Goal: Answer question/provide support

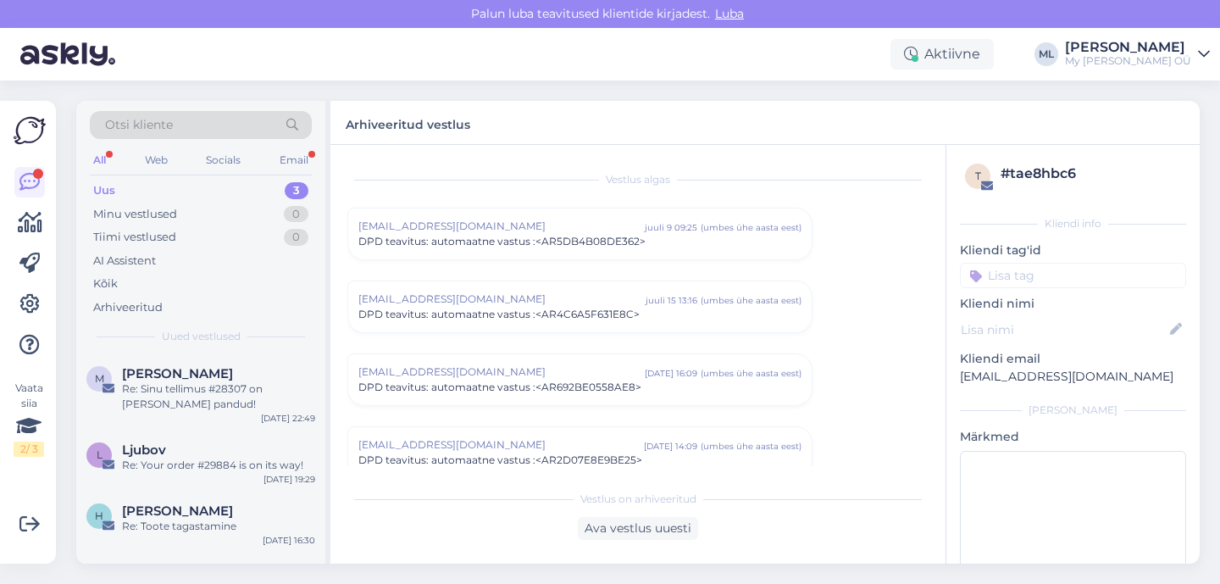
scroll to position [6478, 0]
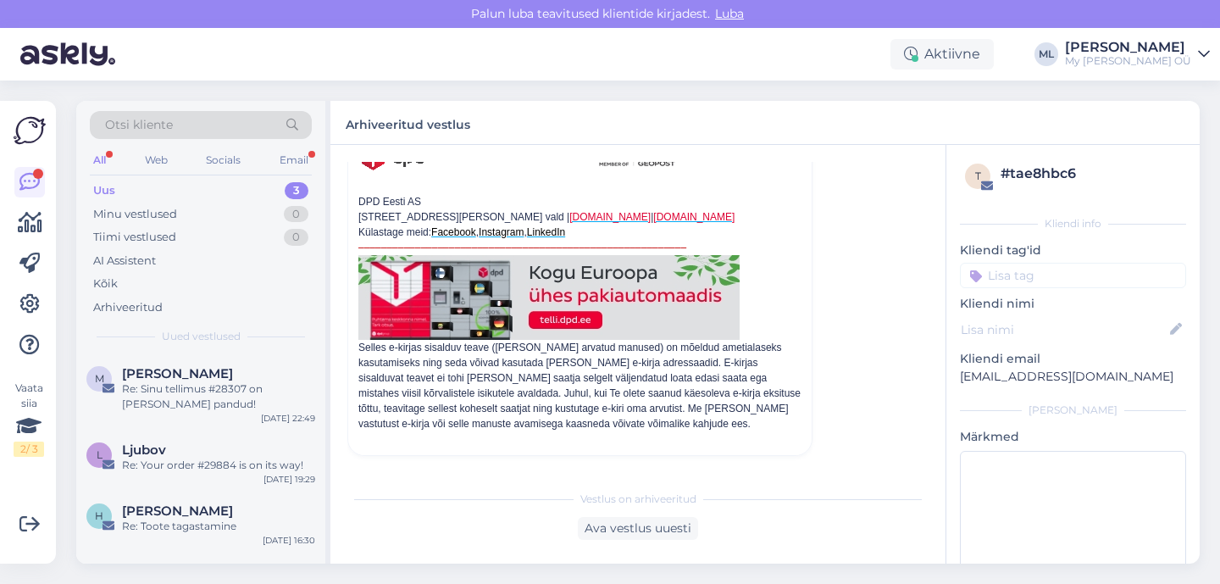
click at [142, 183] on div "Uus 3" at bounding box center [201, 191] width 222 height 24
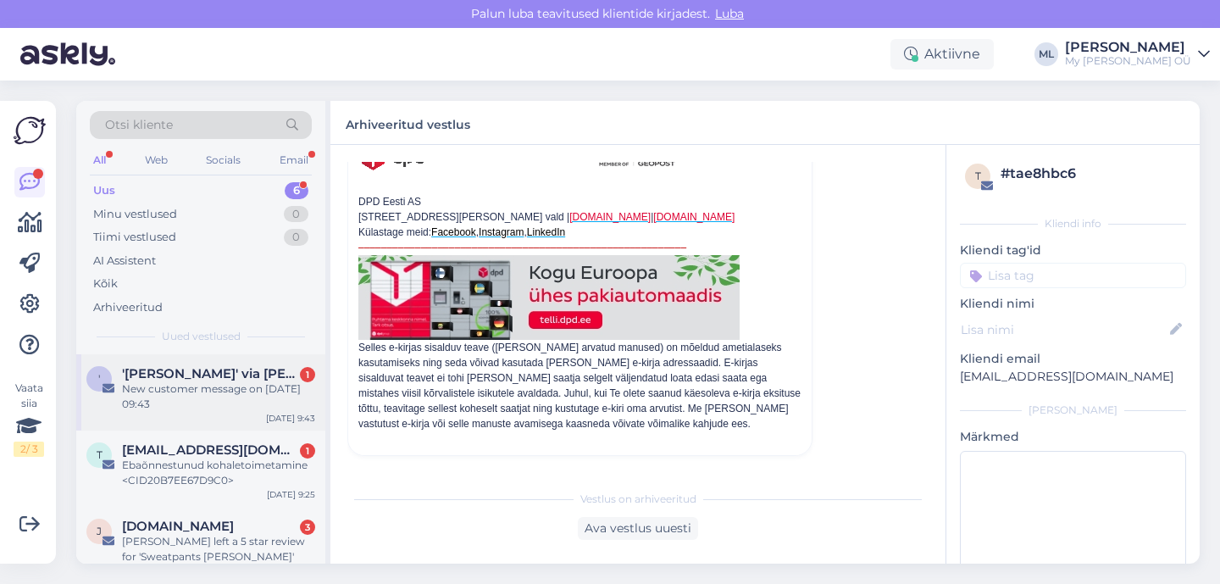
click at [147, 385] on div "New customer message on [DATE] 09:43" at bounding box center [218, 396] width 193 height 30
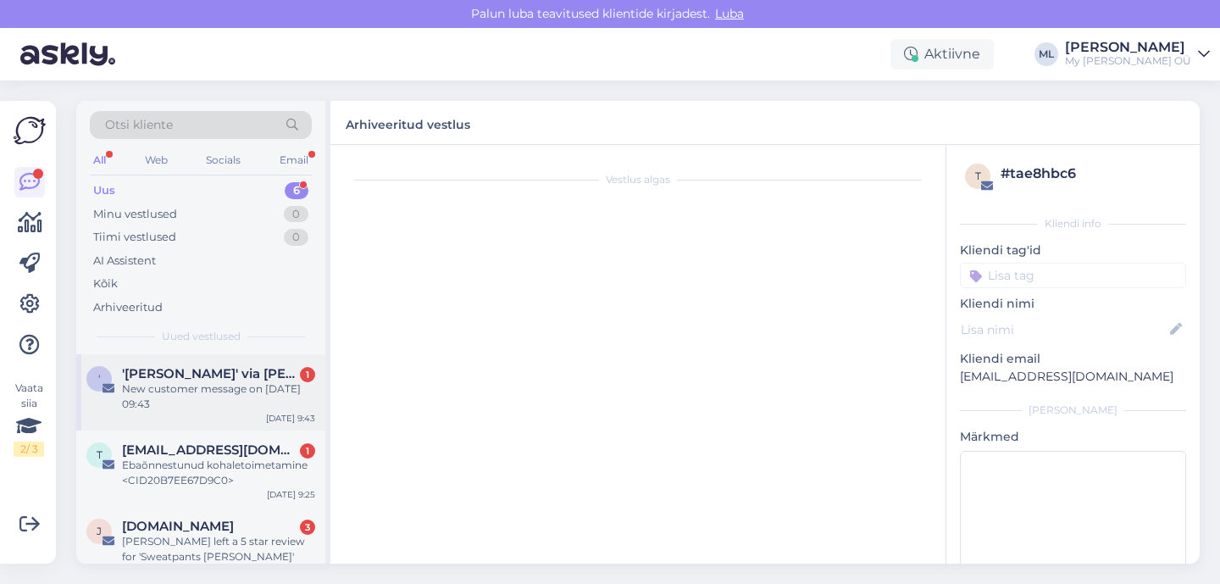
scroll to position [0, 0]
click at [145, 385] on div "New customer message on [DATE] 09:43" at bounding box center [218, 396] width 193 height 30
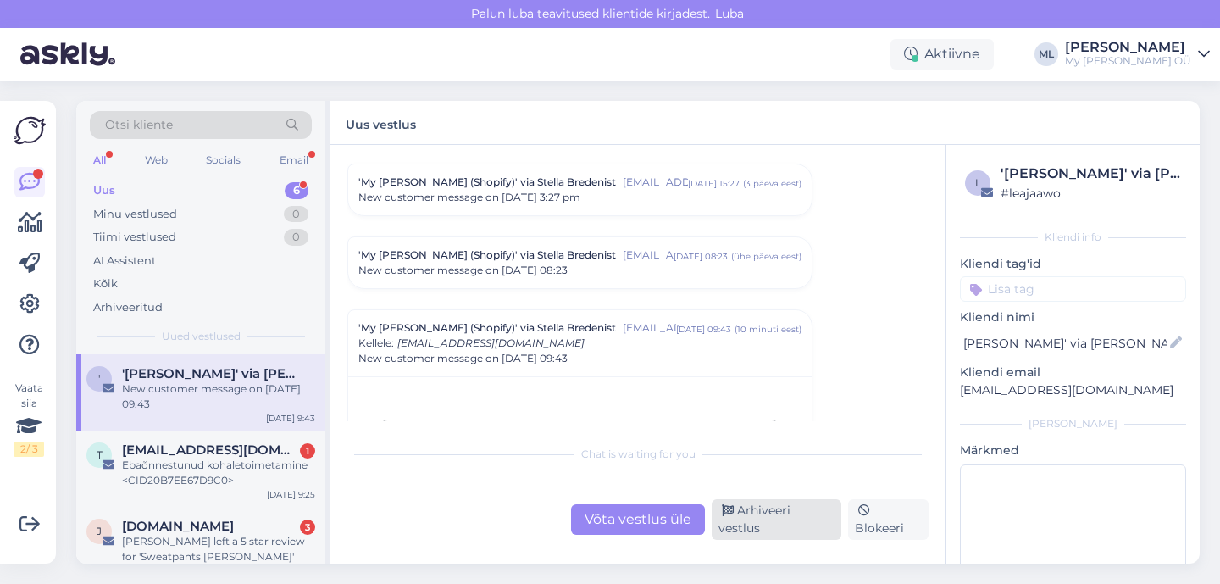
click at [734, 523] on div "Arhiveeri vestlus" at bounding box center [777, 519] width 130 height 41
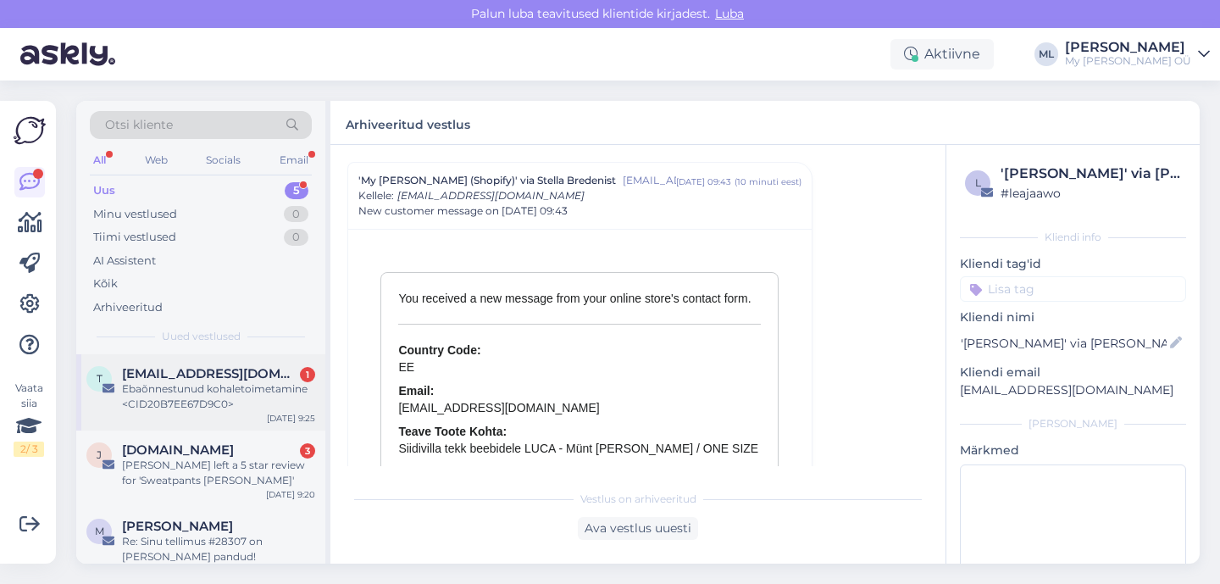
click at [145, 374] on span "[EMAIL_ADDRESS][DOMAIN_NAME]" at bounding box center [210, 373] width 176 height 15
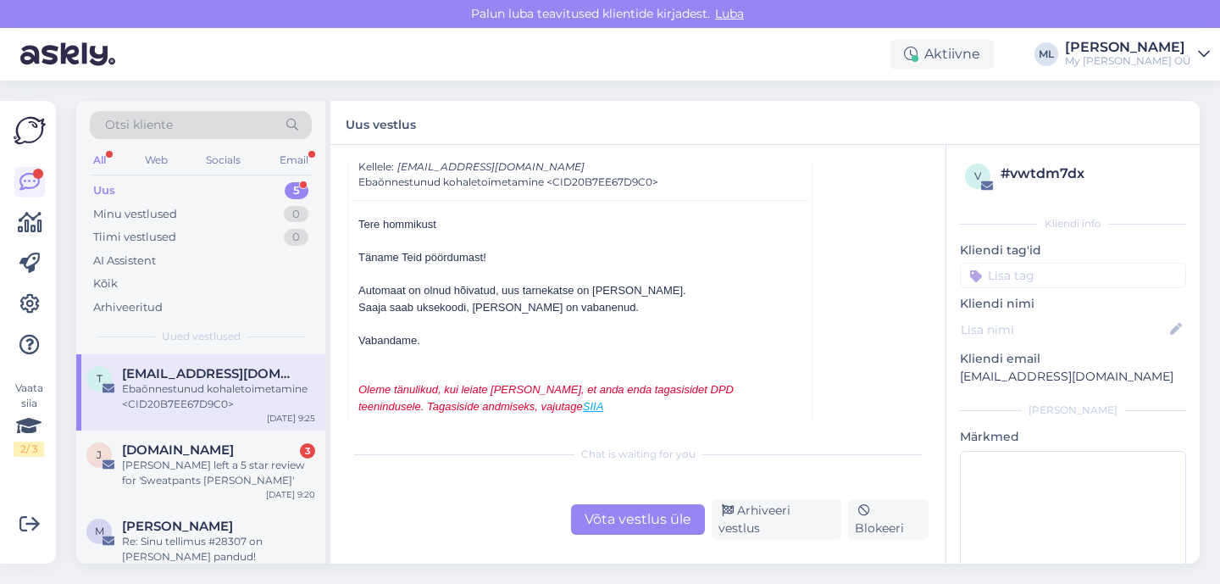
scroll to position [10481, 0]
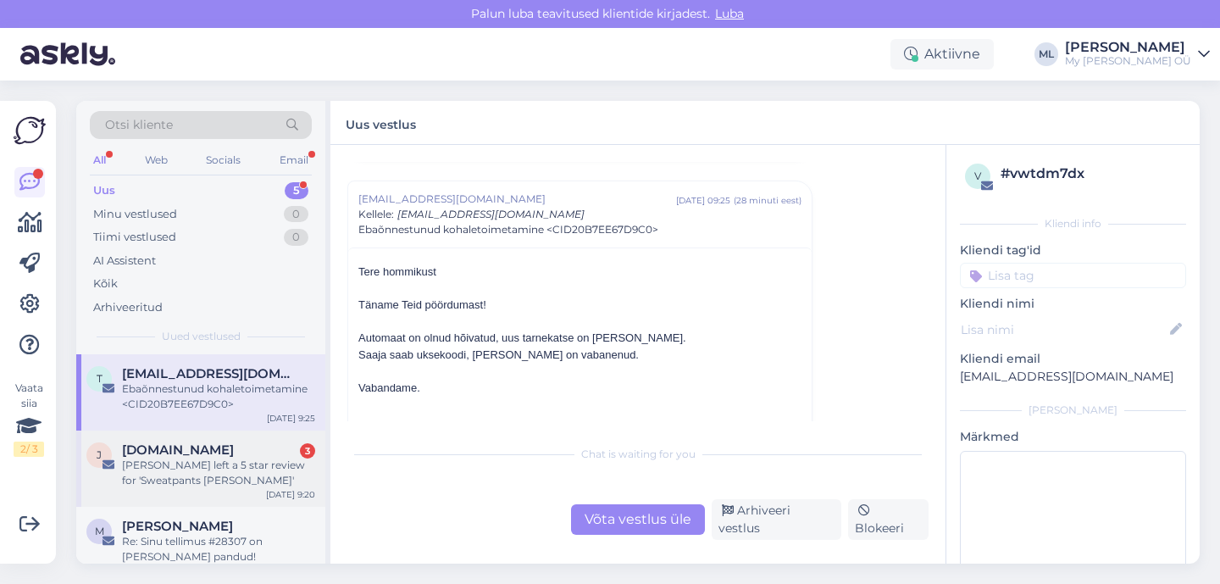
click at [143, 454] on span "[DOMAIN_NAME]" at bounding box center [178, 449] width 112 height 15
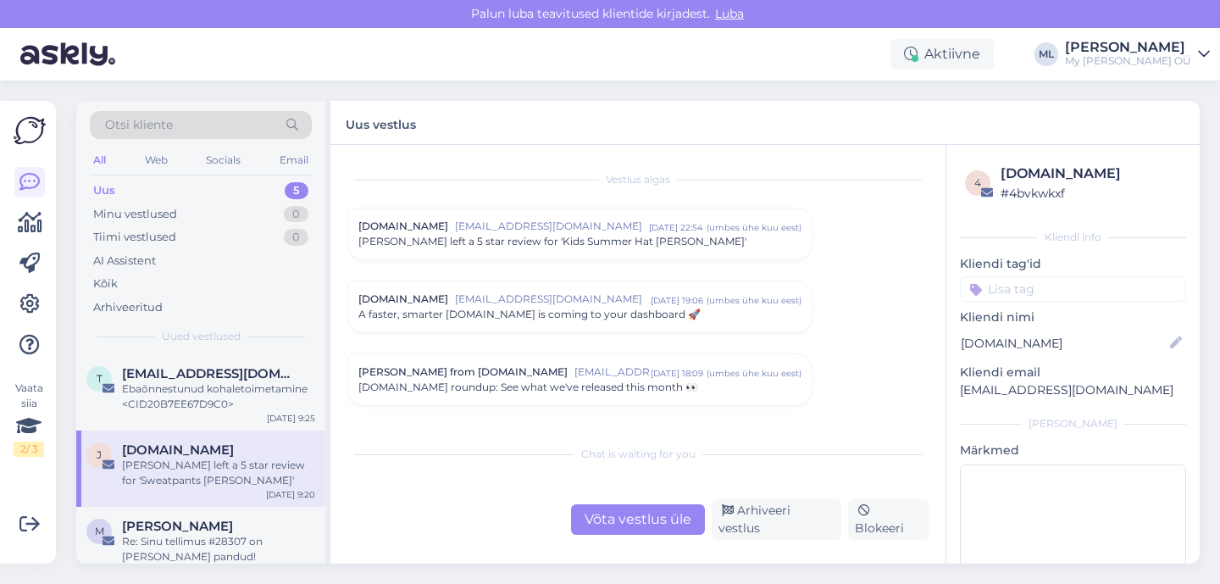
scroll to position [7111, 0]
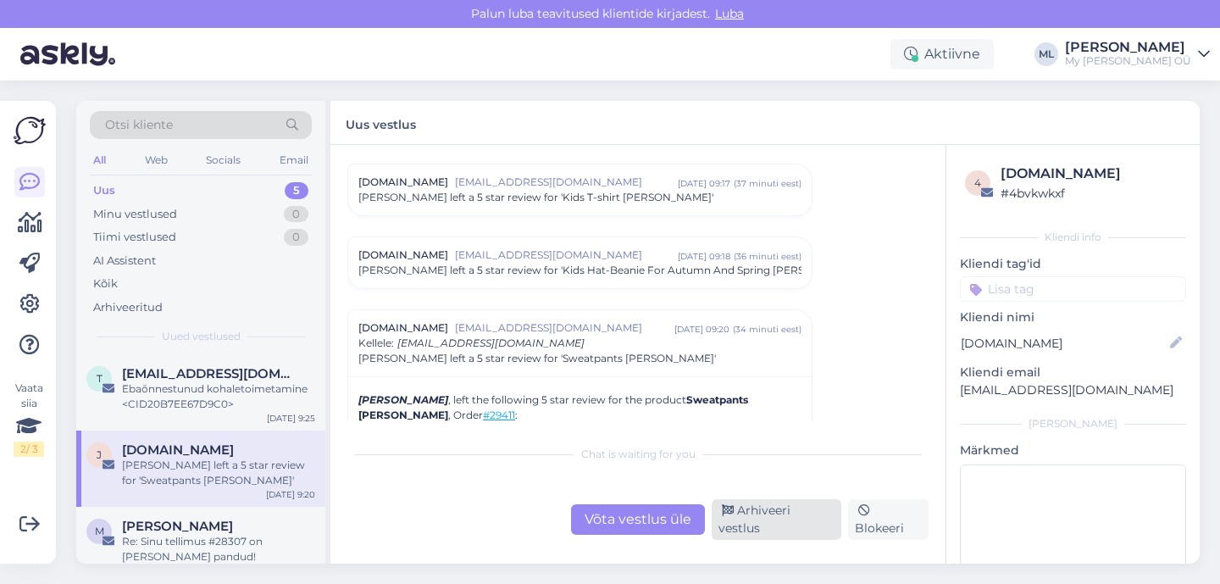
click at [735, 524] on div "Arhiveeri vestlus" at bounding box center [777, 519] width 130 height 41
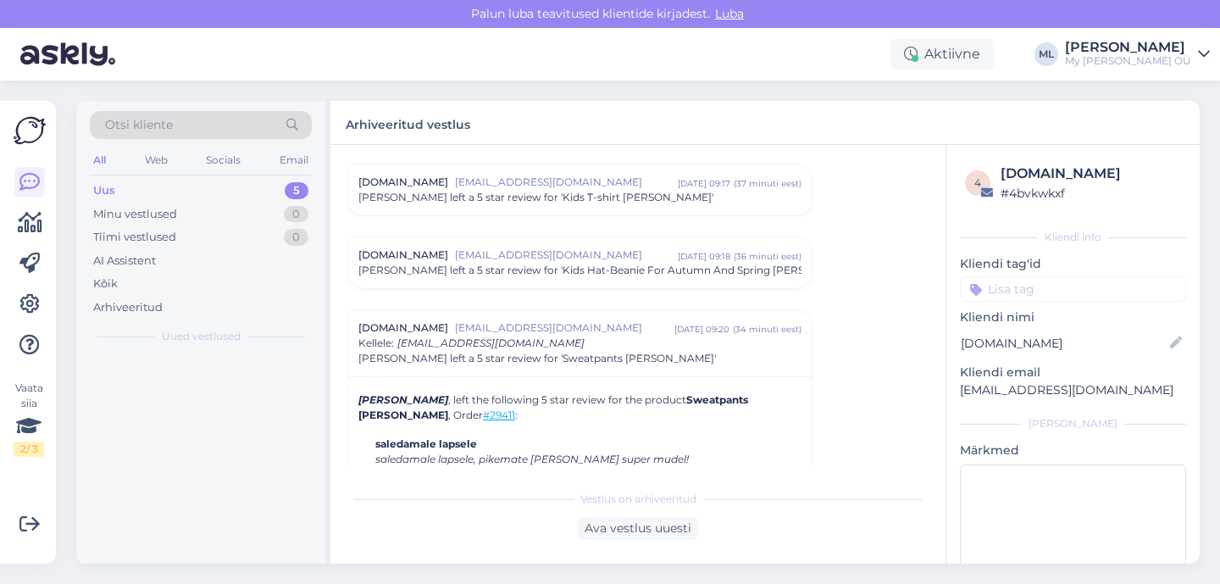
scroll to position [7258, 0]
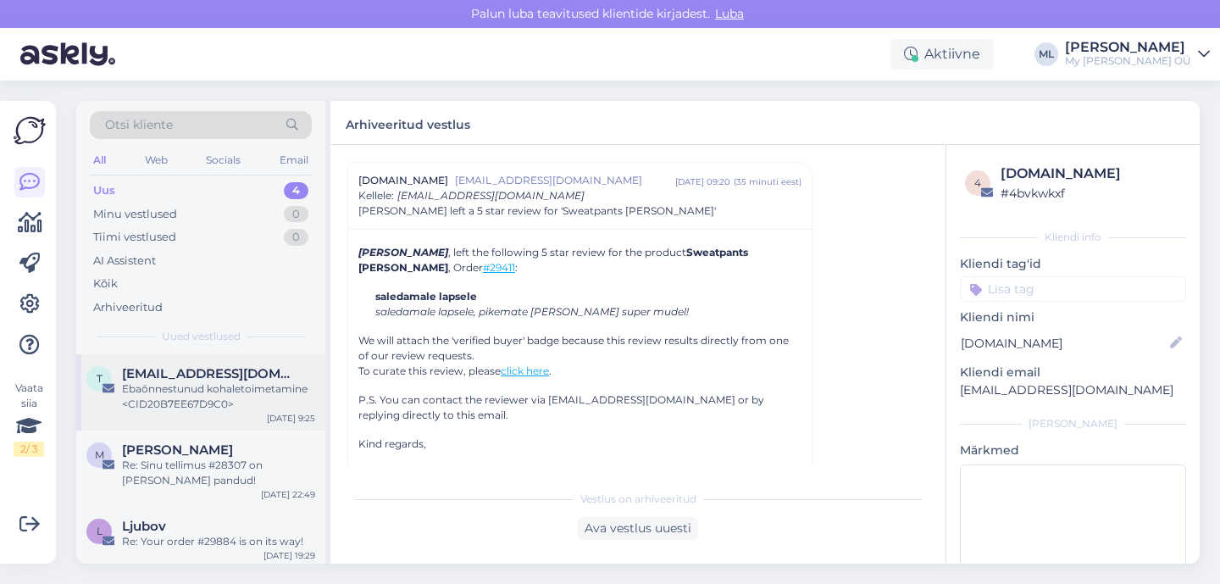
click at [201, 374] on span "[EMAIL_ADDRESS][DOMAIN_NAME]" at bounding box center [210, 373] width 176 height 15
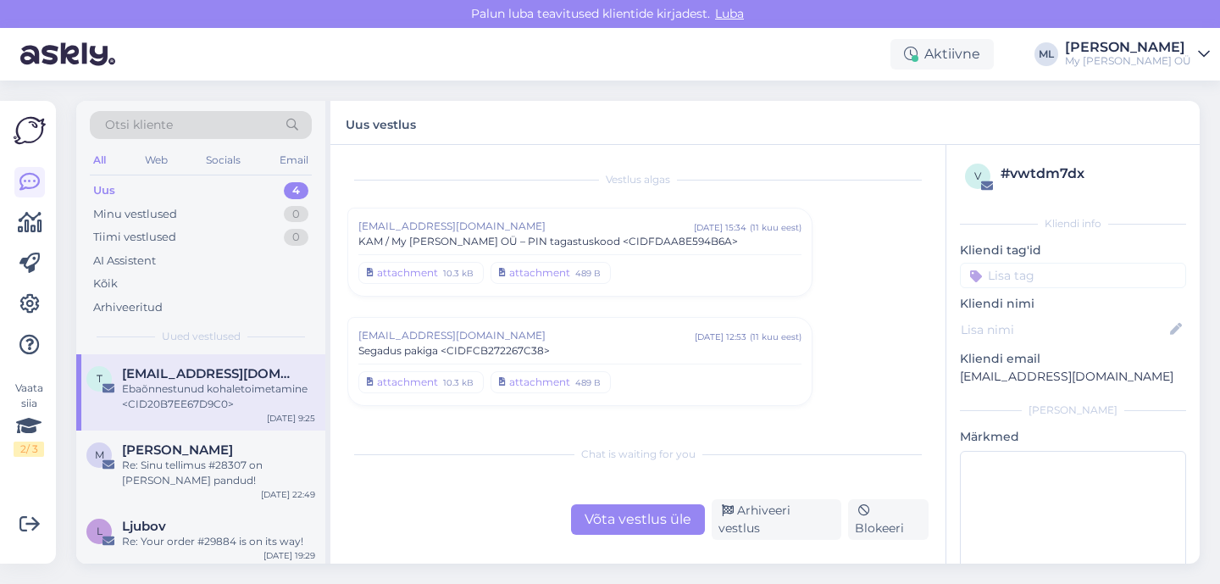
scroll to position [10500, 0]
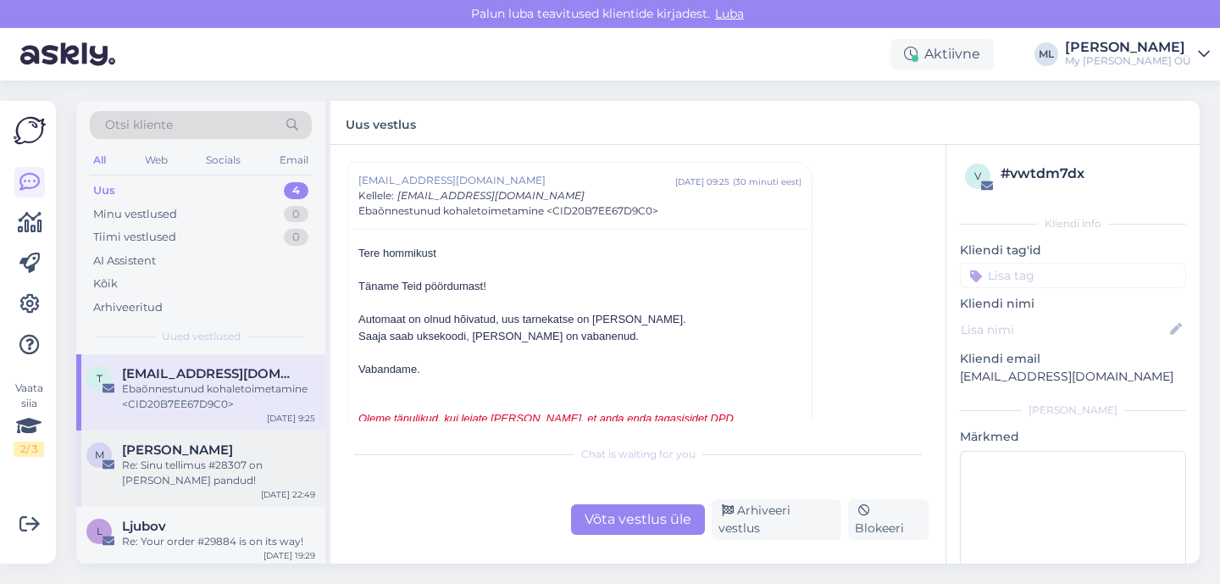
click at [184, 456] on span "[PERSON_NAME]" at bounding box center [177, 449] width 111 height 15
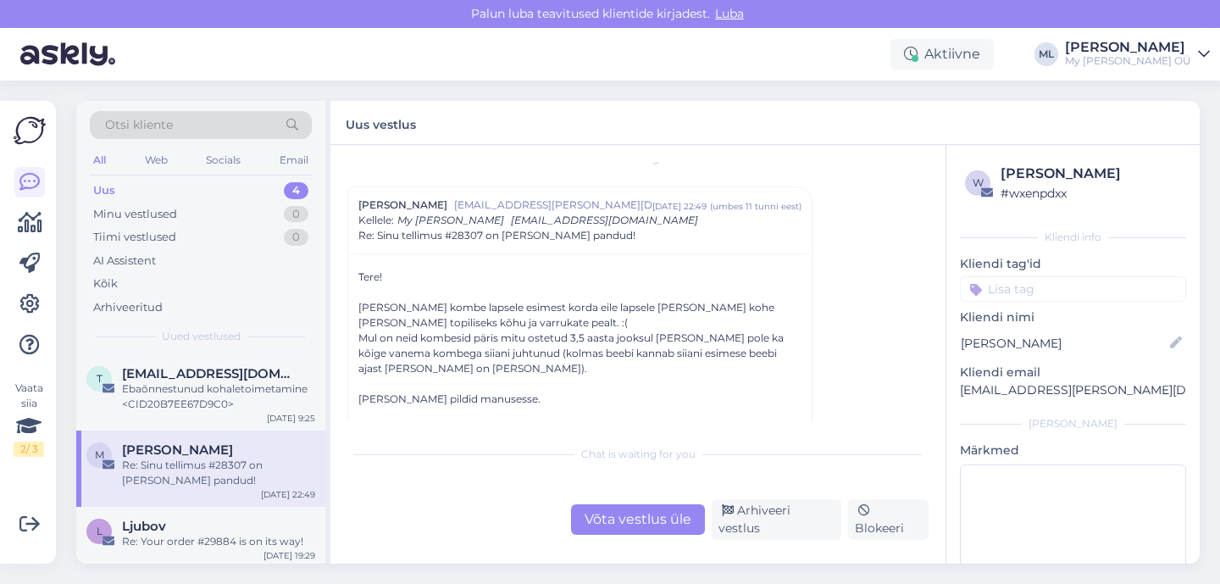
scroll to position [26, 0]
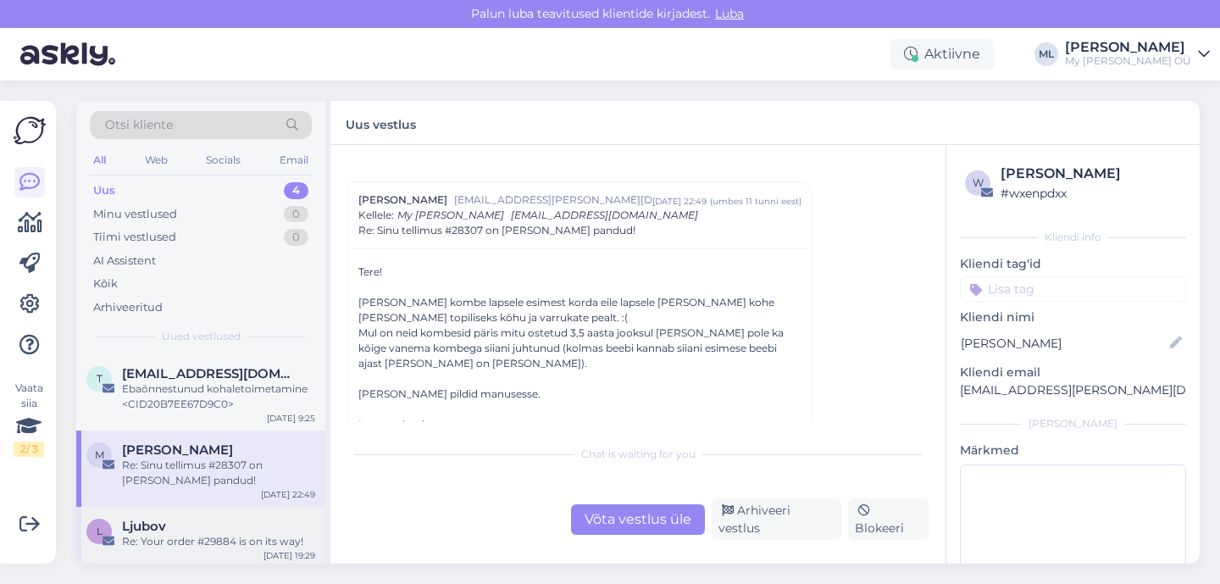
click at [178, 524] on div "Ljubov" at bounding box center [218, 525] width 193 height 15
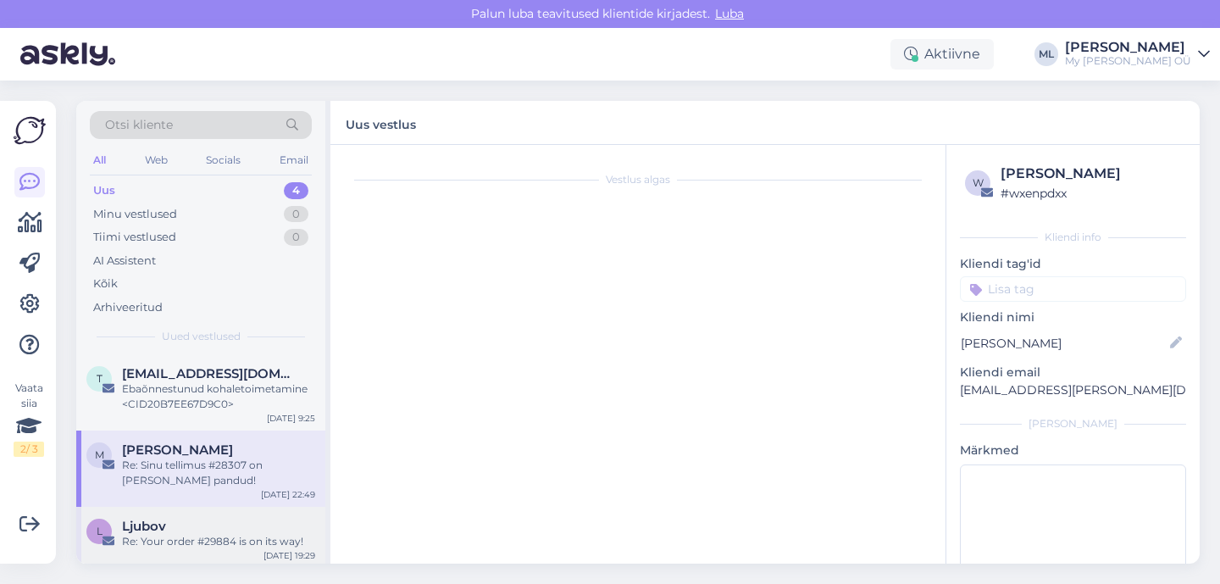
scroll to position [0, 0]
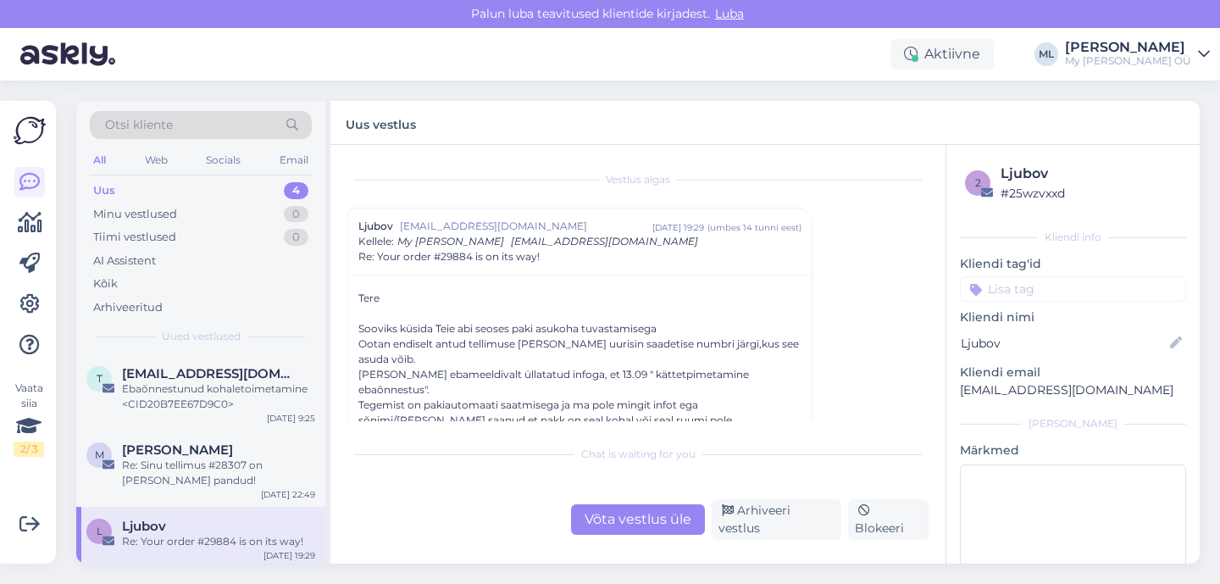
click at [690, 535] on div "Võta vestlus üle" at bounding box center [638, 519] width 134 height 30
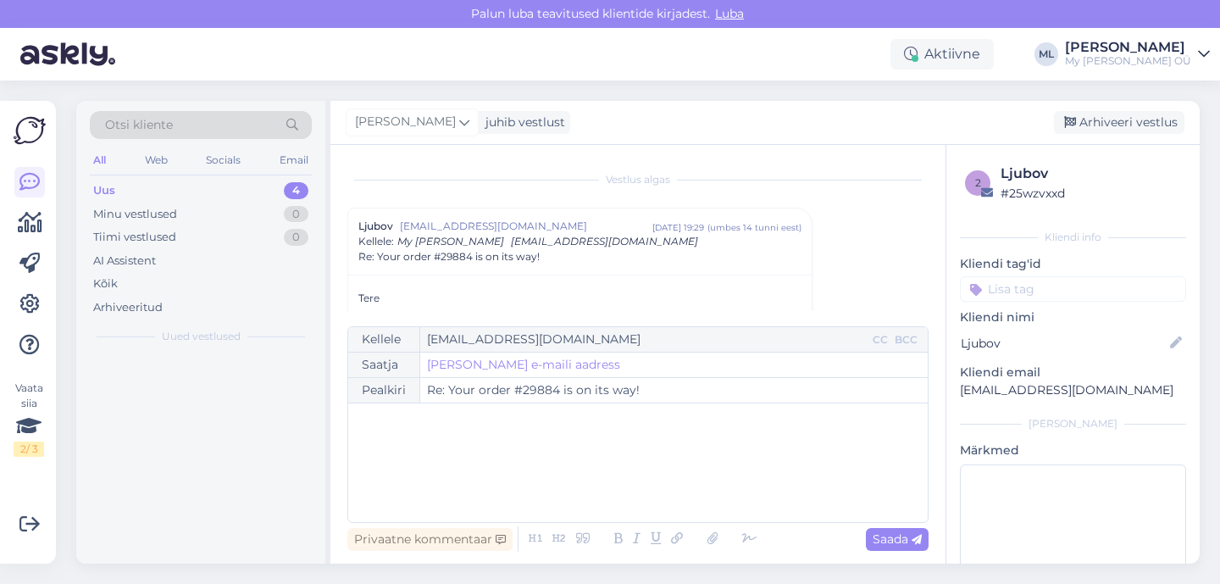
scroll to position [46, 0]
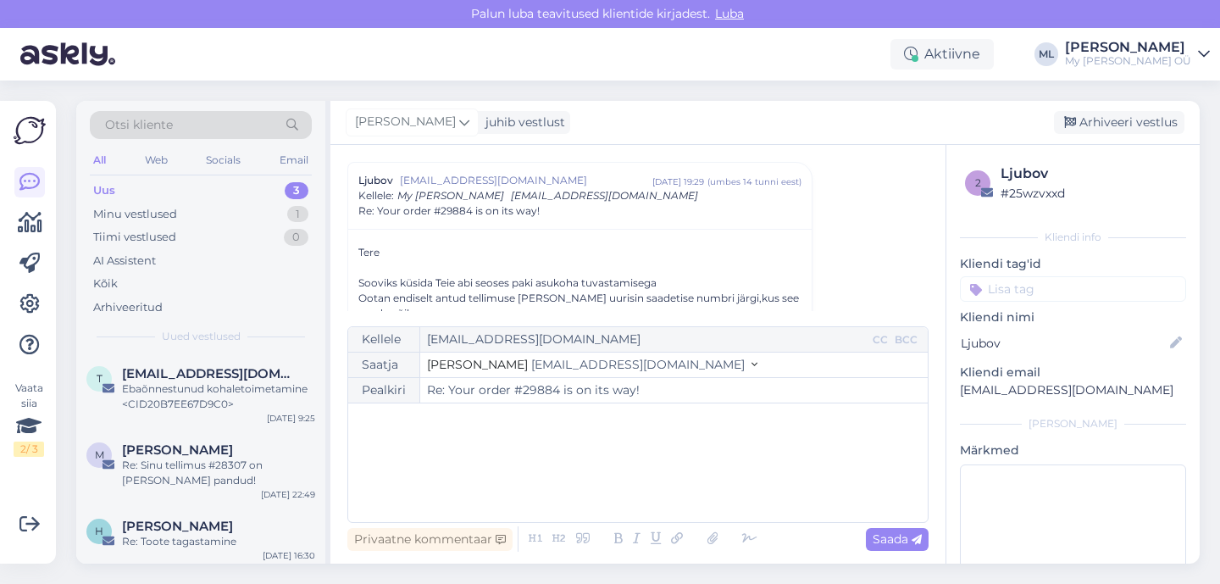
click at [531, 368] on span "[EMAIL_ADDRESS][DOMAIN_NAME]" at bounding box center [637, 364] width 213 height 15
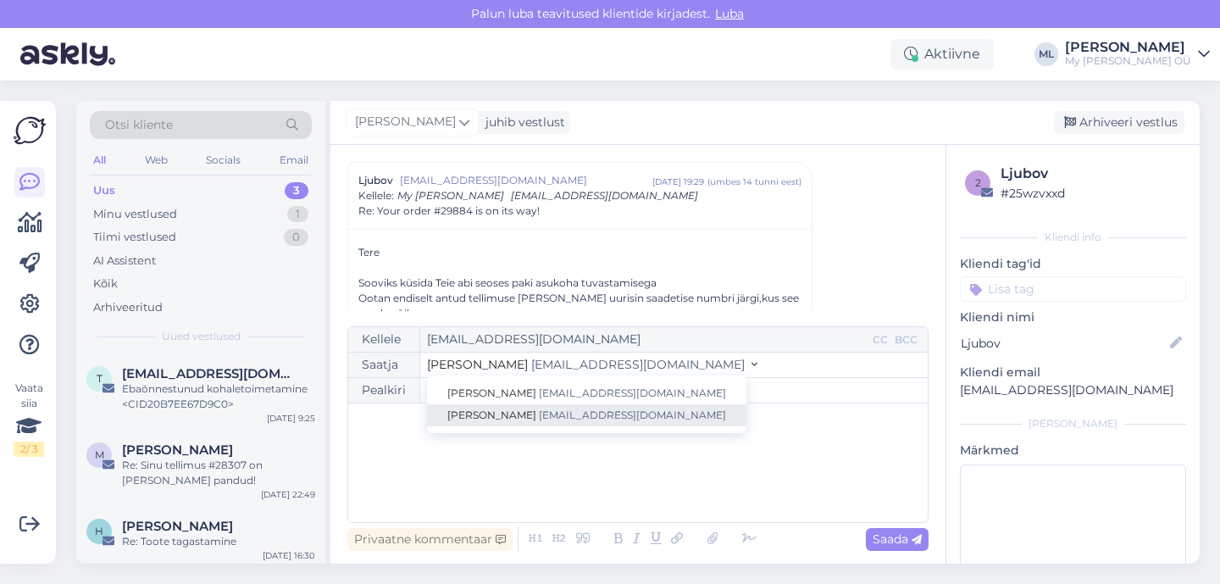
click at [539, 413] on span "[EMAIL_ADDRESS][DOMAIN_NAME]" at bounding box center [632, 414] width 187 height 13
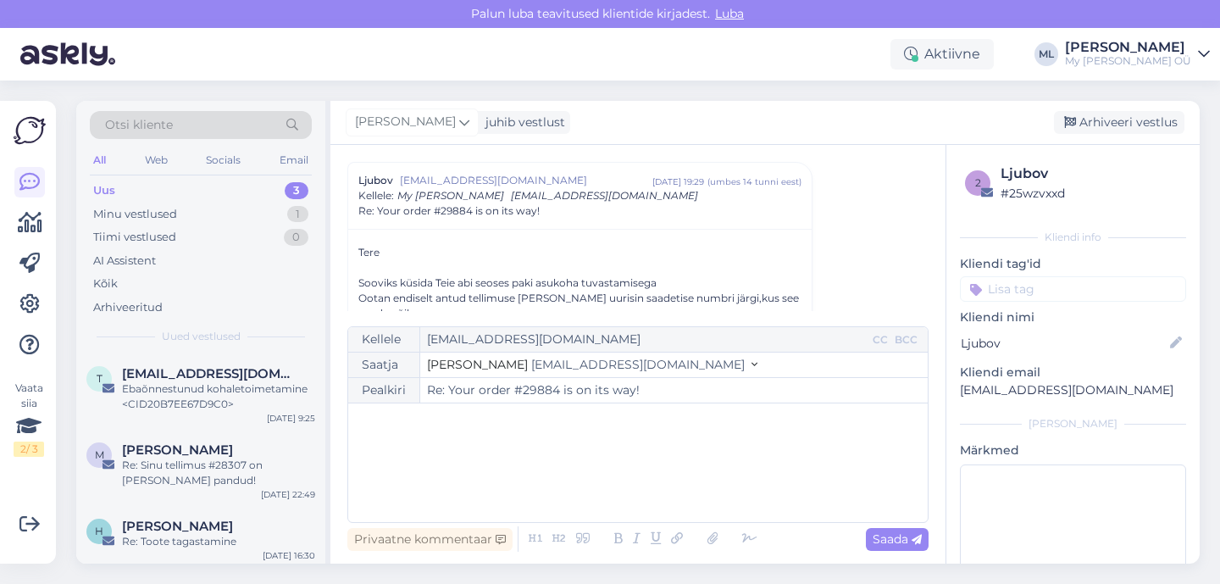
click at [458, 438] on div "﻿" at bounding box center [638, 463] width 562 height 102
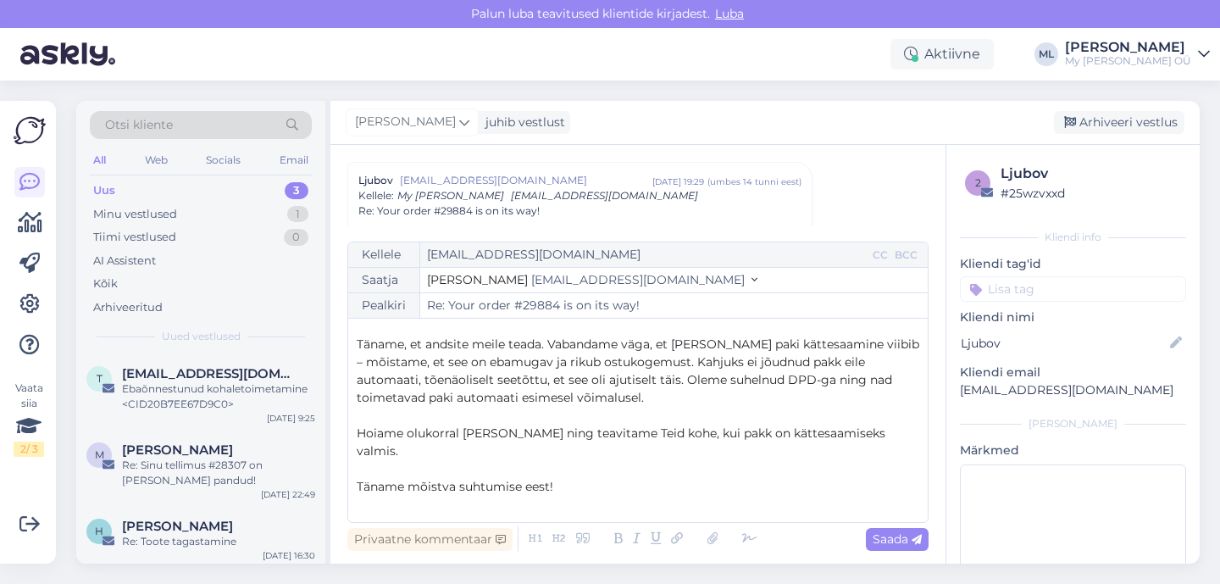
scroll to position [0, 0]
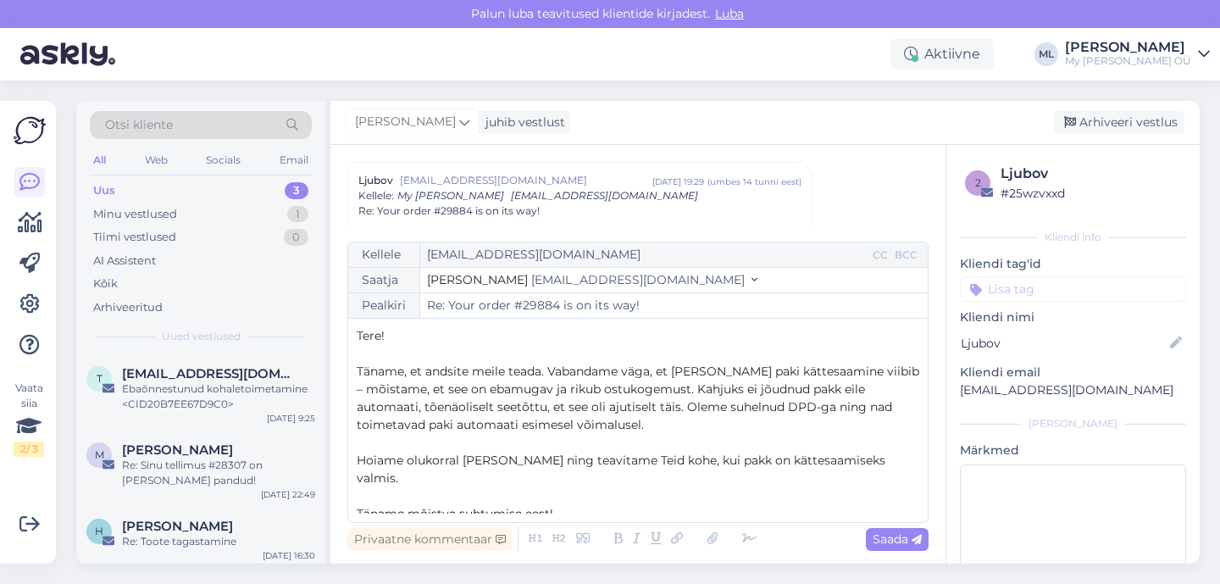
click at [429, 407] on span "Täname, et andsite meile teada. Vabandame väga, et [PERSON_NAME] paki kättesaam…" at bounding box center [640, 397] width 566 height 69
click at [893, 463] on p "Hoiame olukorral [PERSON_NAME] ning teavitame Teid kohe, kui pakk on kättesaami…" at bounding box center [638, 470] width 562 height 36
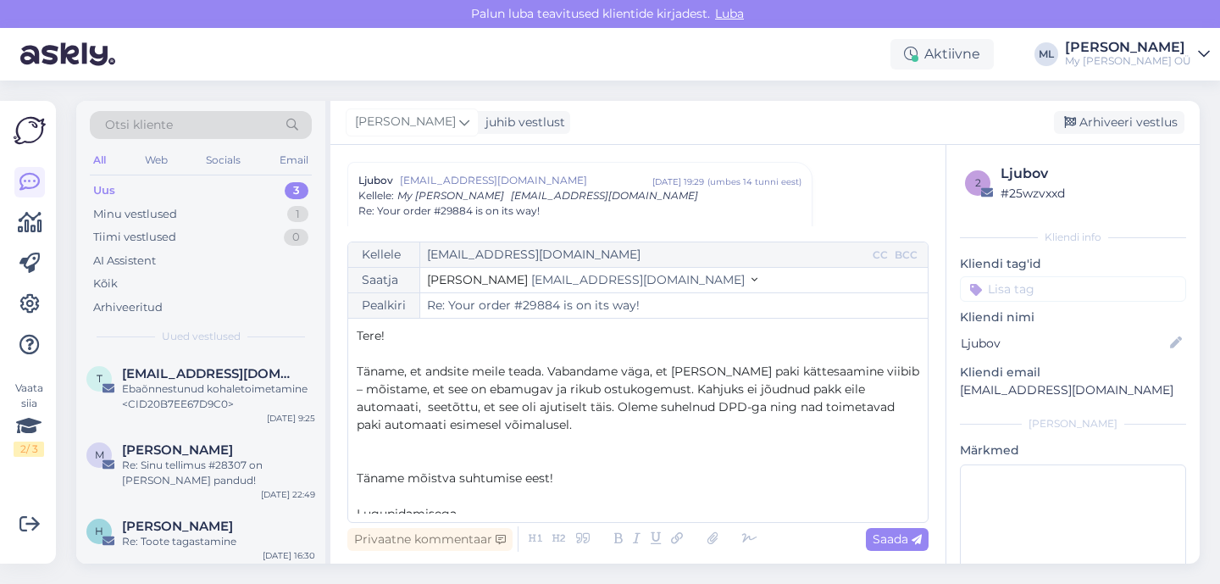
click at [436, 429] on p "Täname, et andsite meile teada. Vabandame väga, et [PERSON_NAME] paki kättesaam…" at bounding box center [638, 398] width 562 height 71
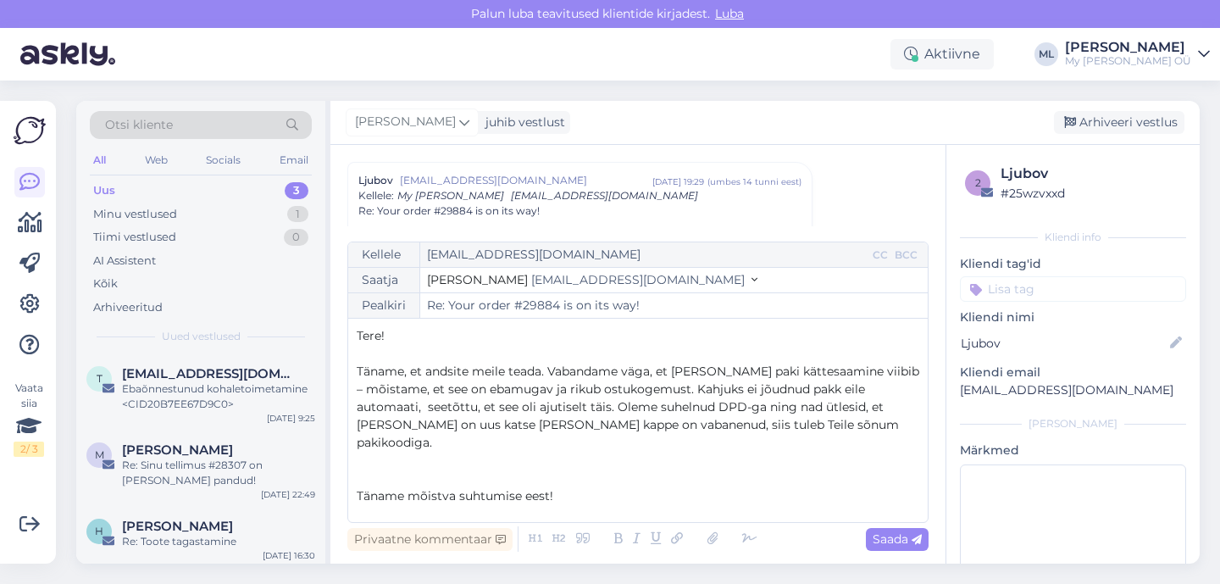
click at [834, 415] on p "Täname, et andsite meile teada. Vabandame väga, et [PERSON_NAME] paki kättesaam…" at bounding box center [638, 407] width 562 height 89
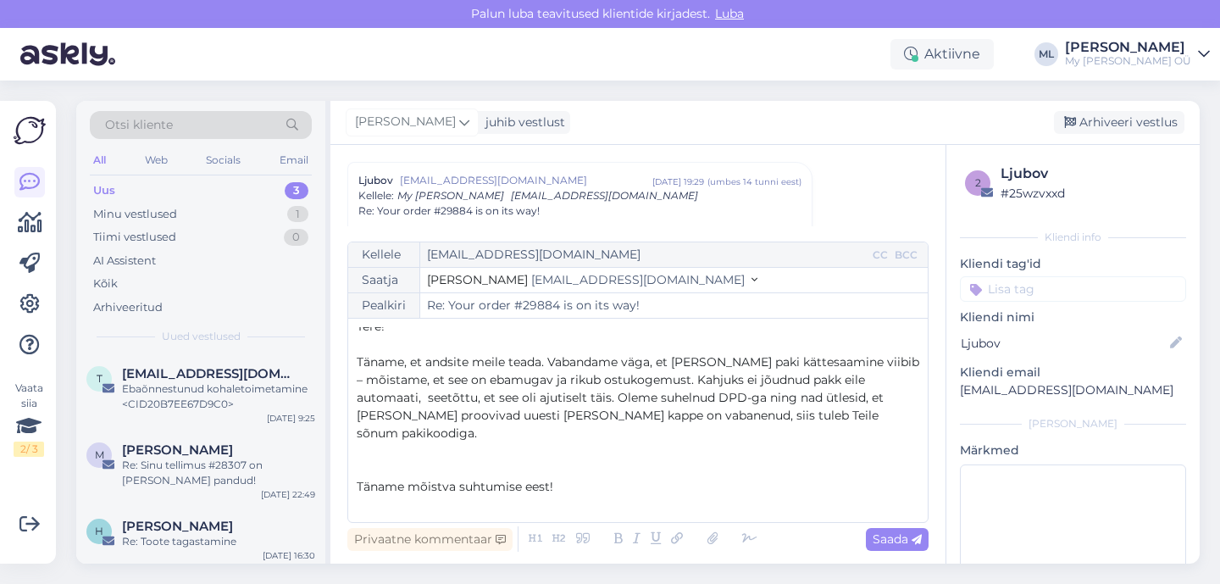
click at [534, 442] on p "﻿" at bounding box center [638, 451] width 562 height 18
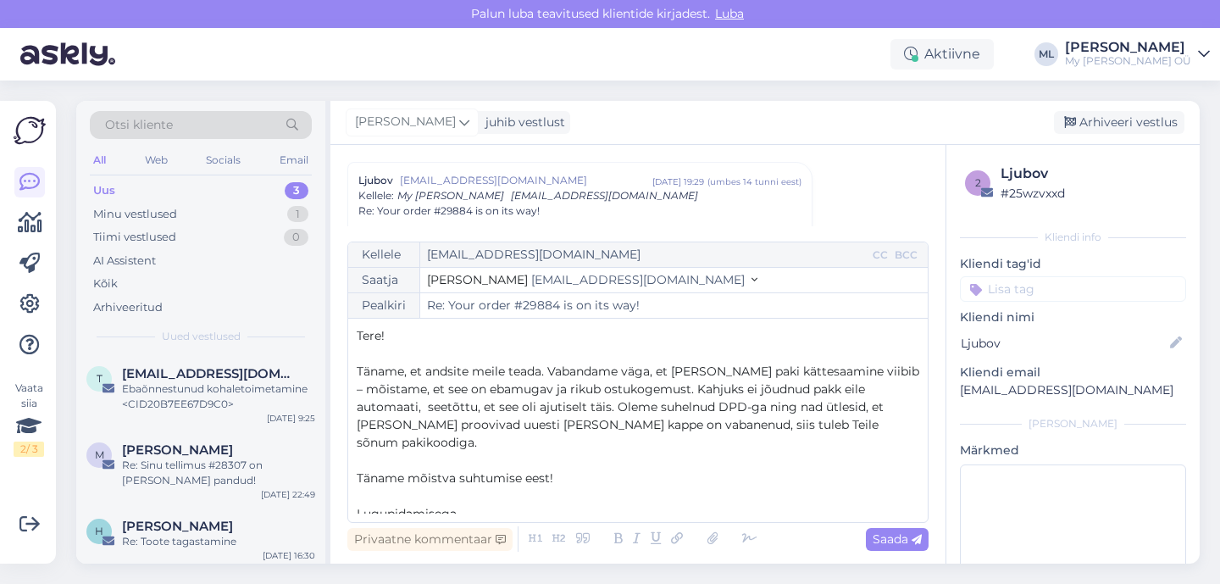
click at [867, 402] on span "Täname, et andsite meile teada. Vabandame väga, et [PERSON_NAME] paki kättesaam…" at bounding box center [640, 406] width 566 height 86
click at [469, 505] on p "Lugupidamisega" at bounding box center [638, 514] width 562 height 18
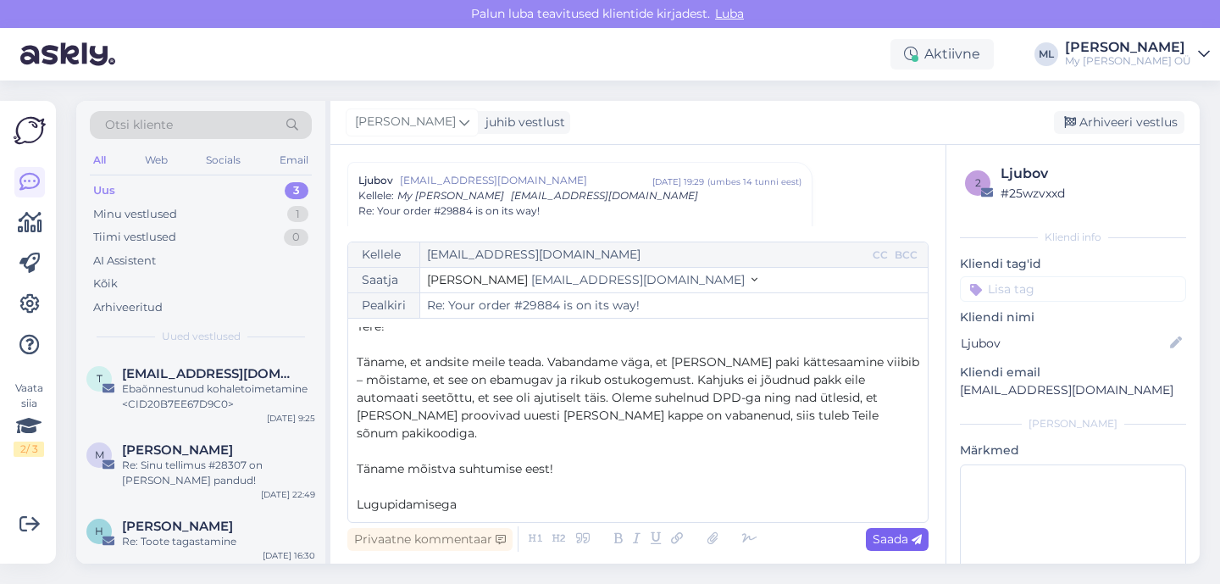
click at [892, 541] on span "Saada" at bounding box center [897, 538] width 49 height 15
type input "Re: Re: Your order #29884 is on its way!"
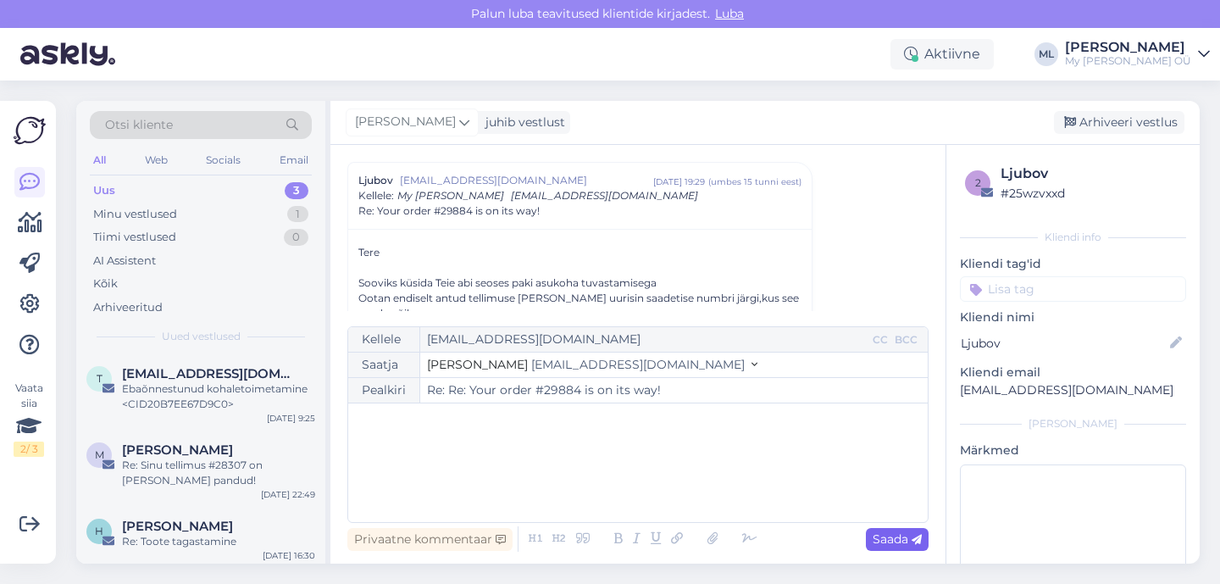
scroll to position [0, 0]
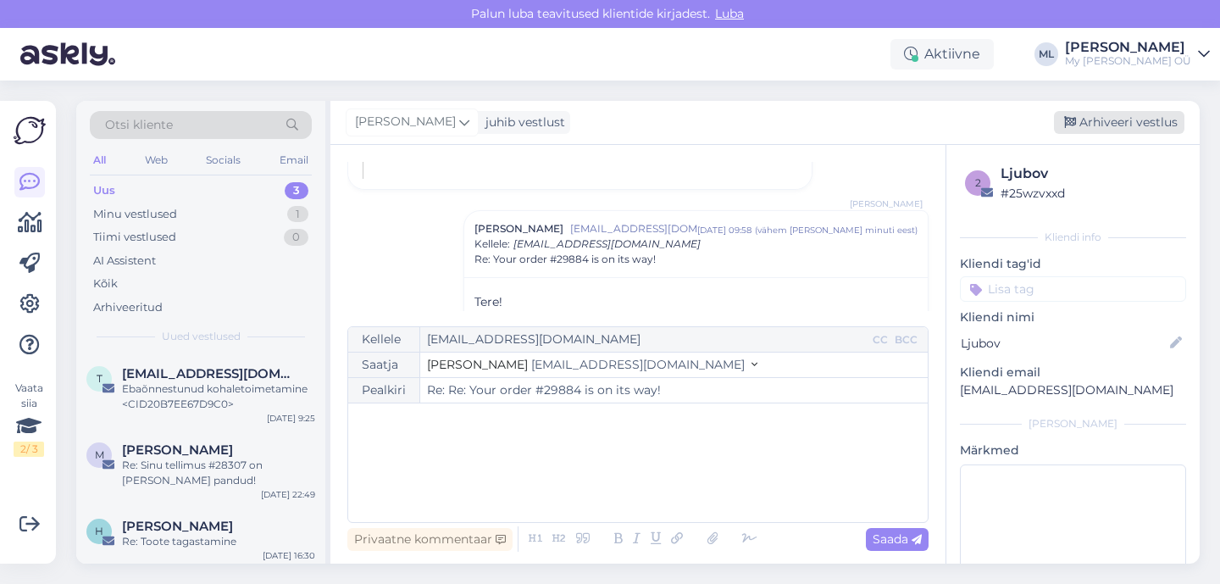
click at [1085, 133] on div "Arhiveeri vestlus" at bounding box center [1119, 122] width 130 height 23
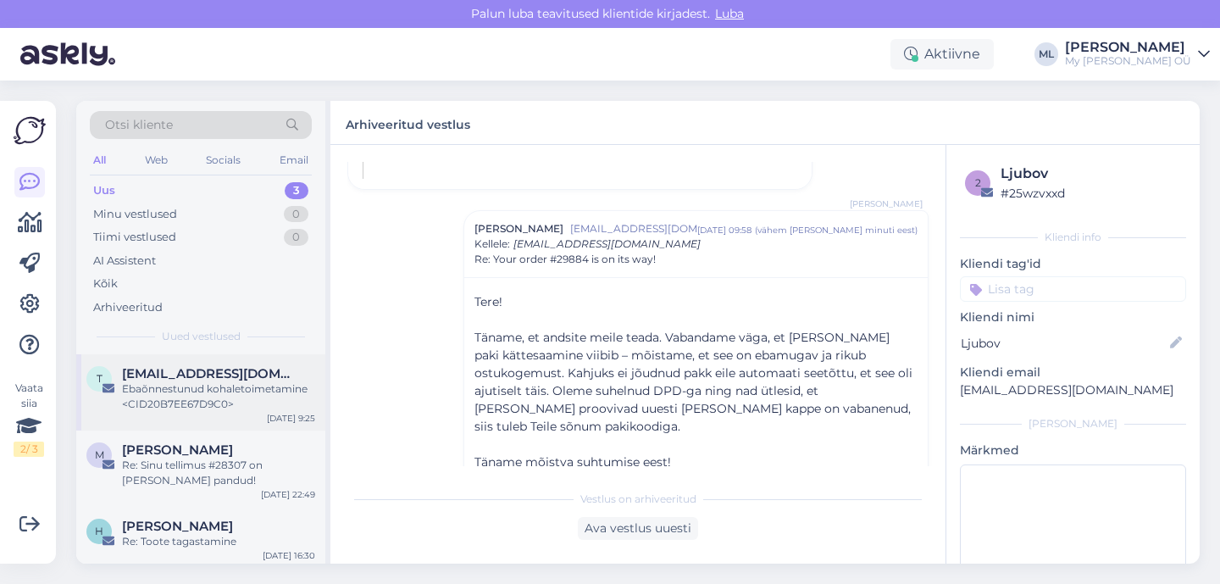
click at [146, 366] on span "[EMAIL_ADDRESS][DOMAIN_NAME]" at bounding box center [210, 373] width 176 height 15
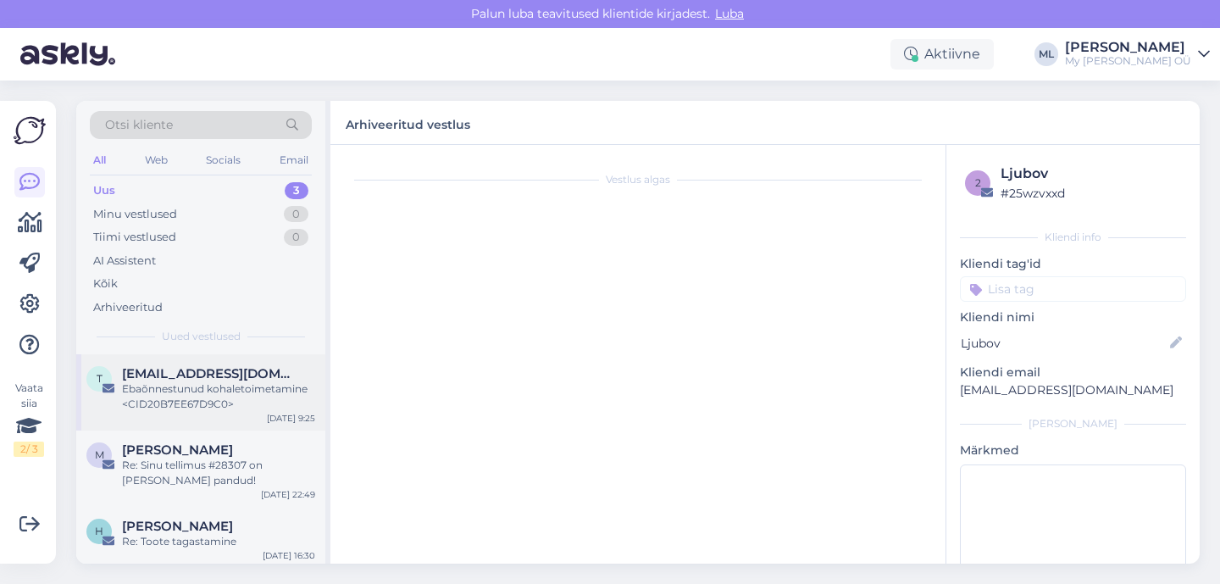
scroll to position [10394, 0]
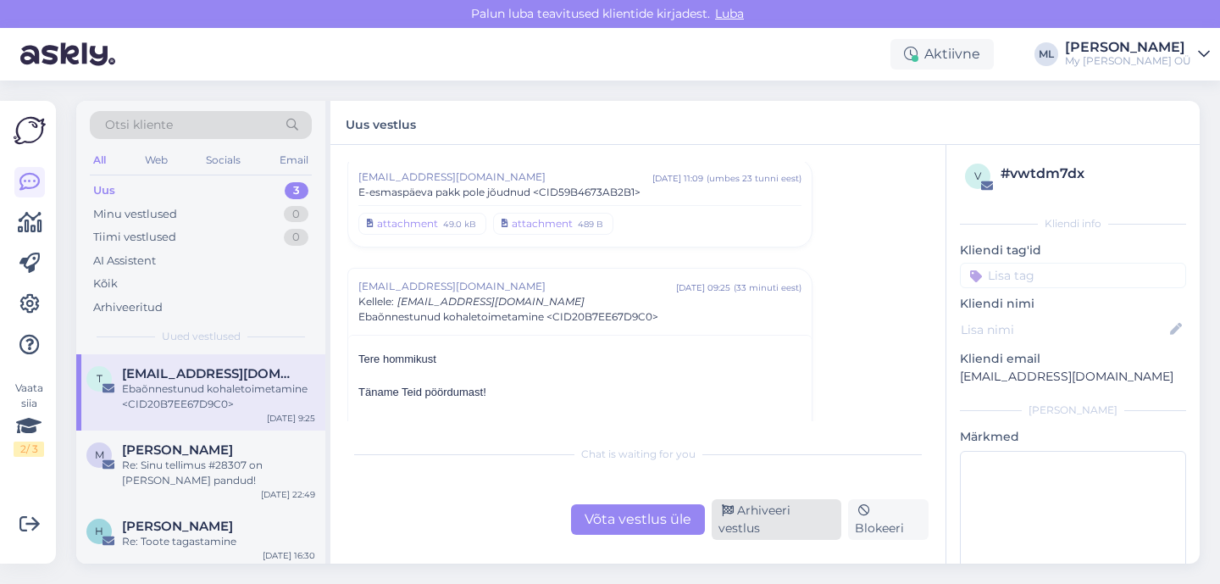
click at [796, 520] on div "Arhiveeri vestlus" at bounding box center [777, 519] width 130 height 41
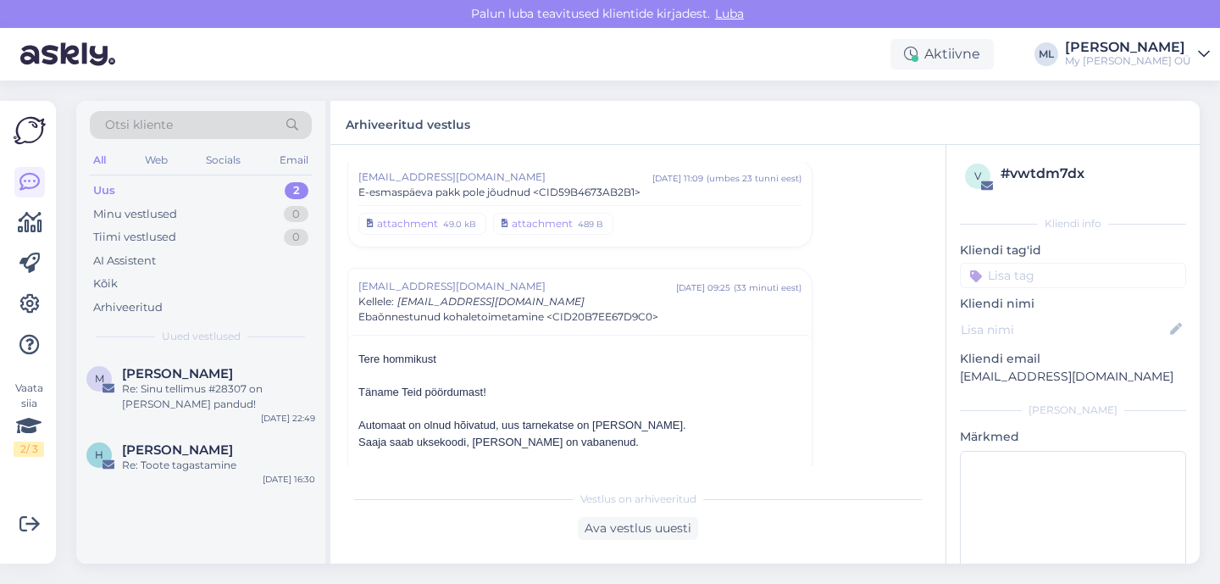
scroll to position [10500, 0]
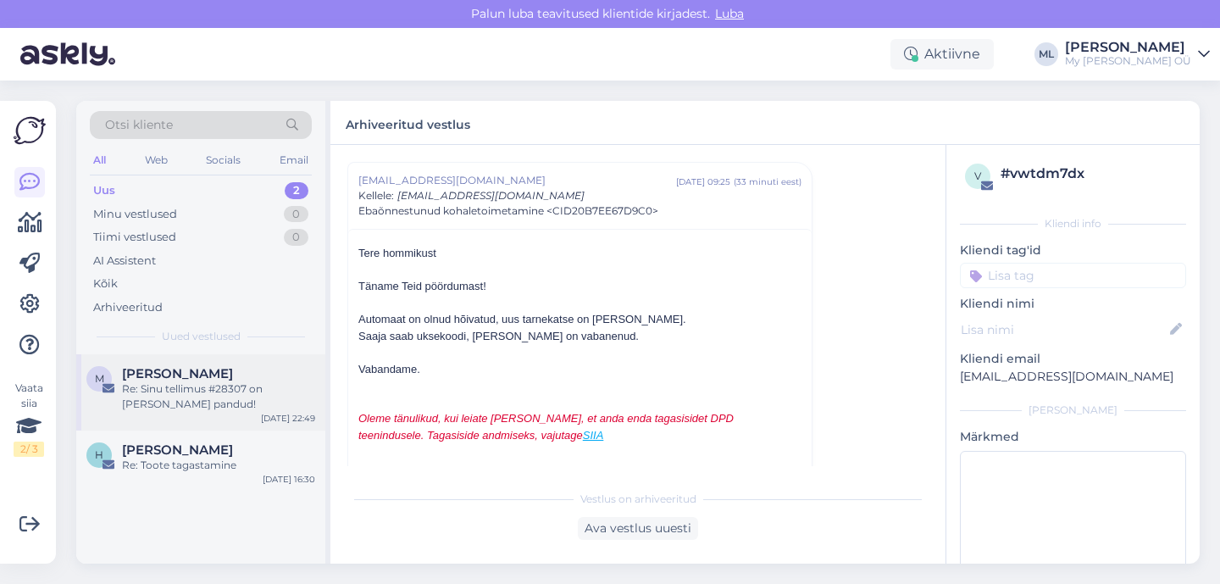
click at [224, 385] on div "Re: Sinu tellimus #28307 on [PERSON_NAME] pandud!" at bounding box center [218, 396] width 193 height 30
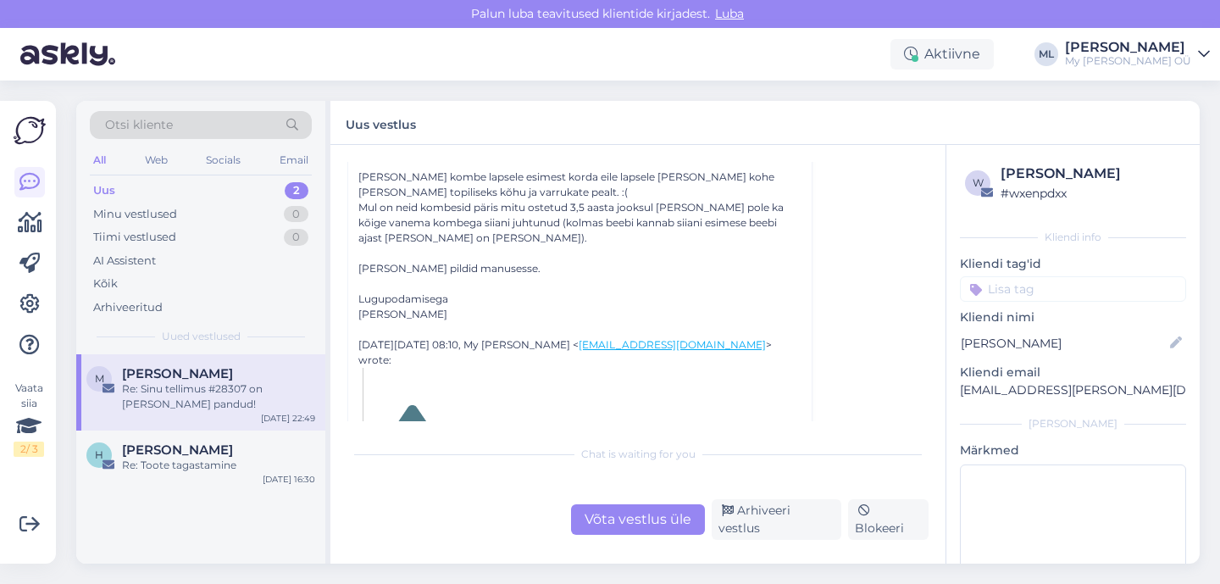
scroll to position [0, 0]
